Goal: Navigation & Orientation: Find specific page/section

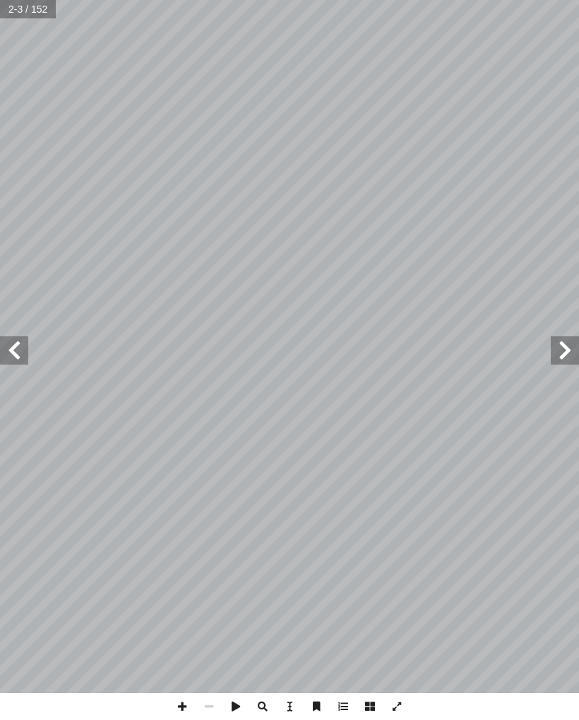
click at [5, 363] on span at bounding box center [14, 350] width 28 height 28
click at [18, 342] on span at bounding box center [14, 350] width 28 height 28
click at [10, 355] on span at bounding box center [14, 350] width 28 height 28
click at [8, 338] on span at bounding box center [14, 350] width 28 height 28
click at [8, 346] on span at bounding box center [14, 350] width 28 height 28
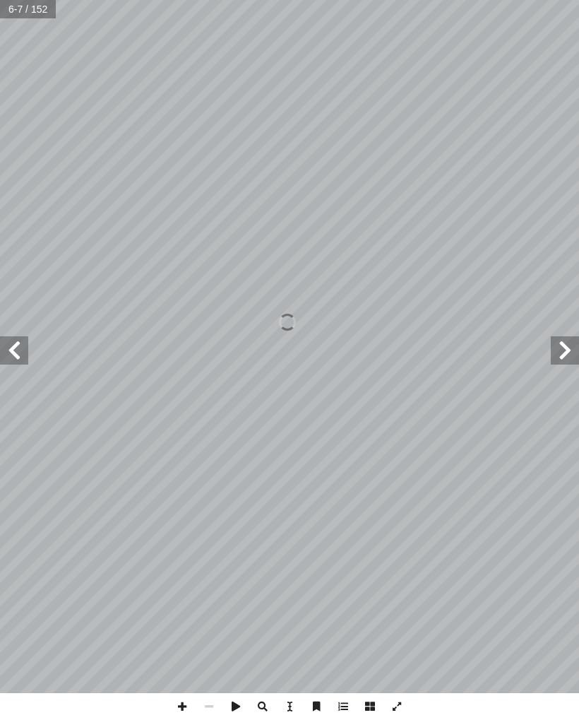
click at [10, 342] on span at bounding box center [14, 350] width 28 height 28
click at [10, 339] on span at bounding box center [14, 350] width 28 height 28
click at [8, 348] on span at bounding box center [14, 350] width 28 height 28
click at [11, 346] on span at bounding box center [14, 350] width 28 height 28
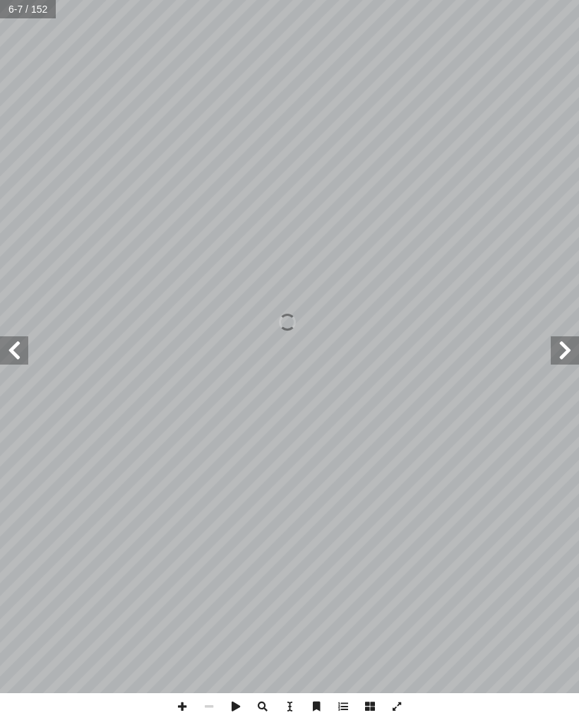
click at [8, 360] on span at bounding box center [14, 350] width 28 height 28
click at [9, 356] on span at bounding box center [14, 350] width 28 height 28
click at [11, 352] on span at bounding box center [14, 350] width 28 height 28
click at [19, 355] on span at bounding box center [14, 350] width 28 height 28
click at [9, 352] on span at bounding box center [14, 350] width 28 height 28
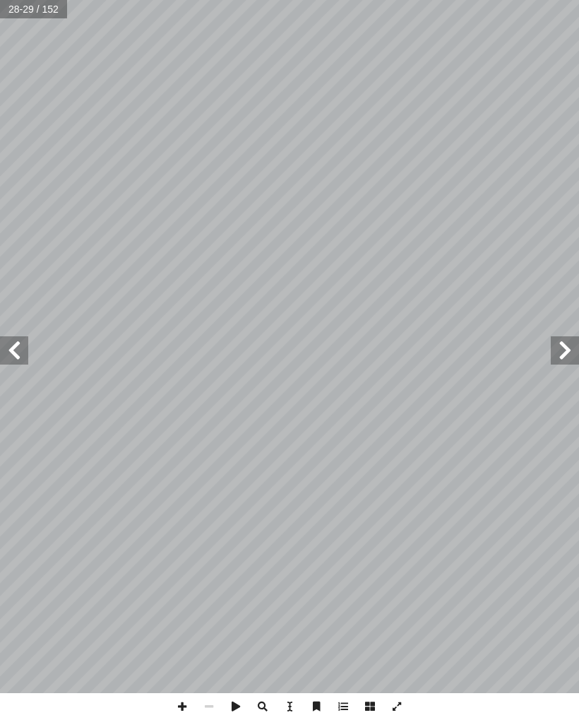
click at [8, 347] on span at bounding box center [14, 350] width 28 height 28
click at [10, 347] on span at bounding box center [14, 350] width 28 height 28
click at [13, 342] on span at bounding box center [14, 350] width 28 height 28
click at [20, 341] on span at bounding box center [14, 350] width 28 height 28
